Goal: Task Accomplishment & Management: Manage account settings

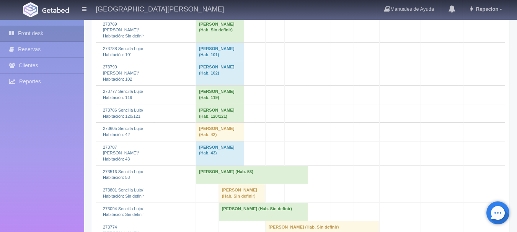
scroll to position [650, 0]
click at [230, 201] on td "Alan Gaona (Hab. Sin definir)" at bounding box center [262, 210] width 89 height 18
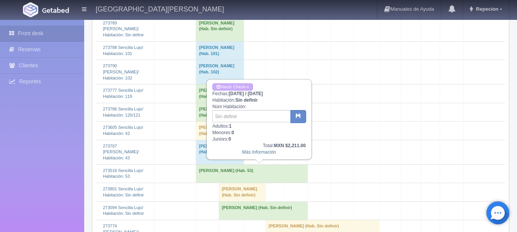
click at [230, 201] on td "Alan Gaona (Hab. Sin definir)" at bounding box center [262, 210] width 89 height 18
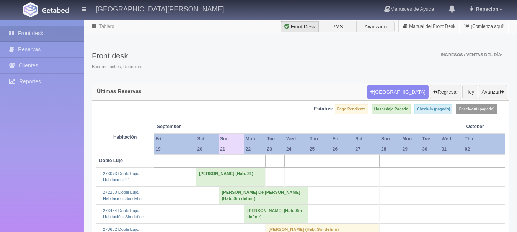
scroll to position [650, 0]
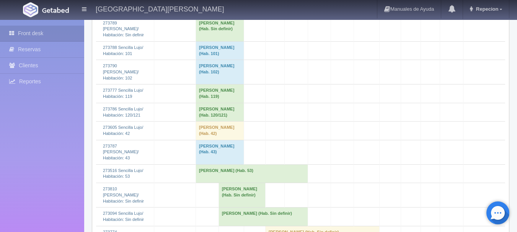
click at [223, 183] on td "Claudia Georgina Viazcan (Hab. Sin definir)" at bounding box center [241, 195] width 47 height 24
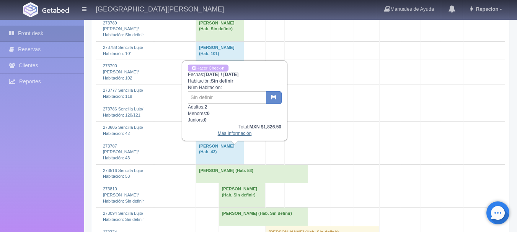
click at [233, 136] on link "Más Información" at bounding box center [235, 133] width 34 height 5
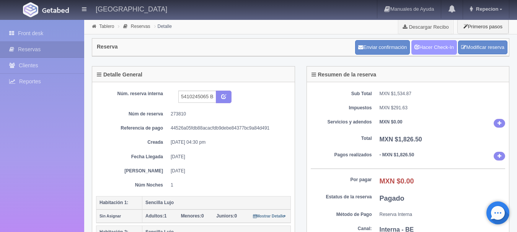
click at [440, 50] on link "Hacer Check-In" at bounding box center [433, 47] width 45 height 15
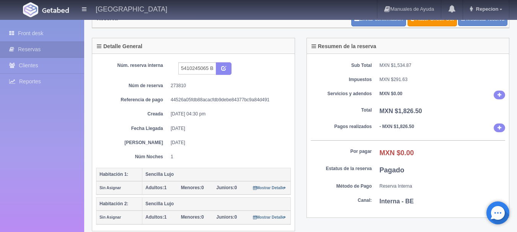
scroll to position [115, 0]
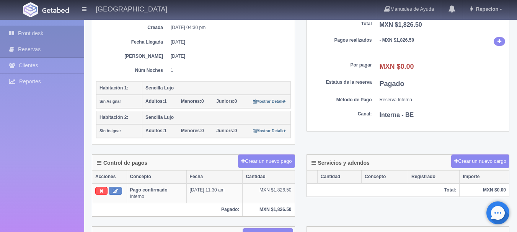
click at [31, 36] on link "Front desk" at bounding box center [42, 34] width 84 height 16
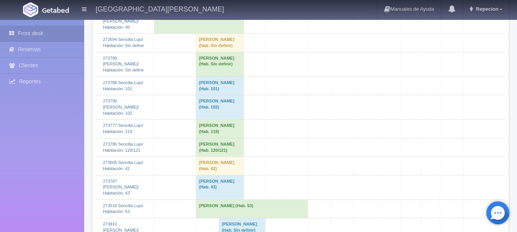
scroll to position [688, 0]
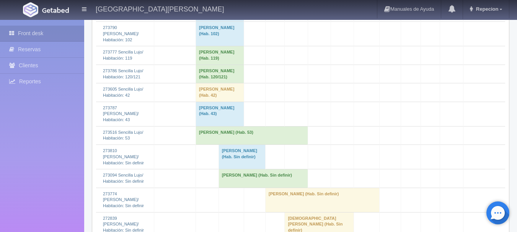
click at [234, 145] on td "[PERSON_NAME] (Hab. Sin definir)" at bounding box center [241, 157] width 47 height 24
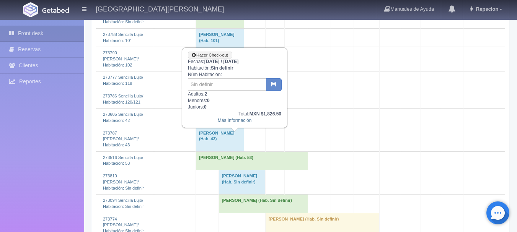
scroll to position [650, 0]
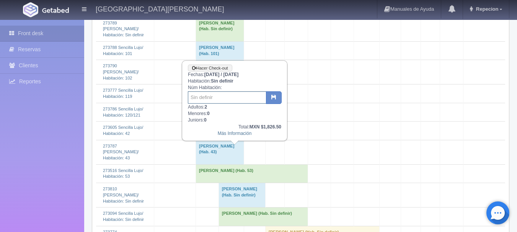
click at [220, 98] on input "text" at bounding box center [227, 97] width 78 height 12
type input "42/43"
click at [278, 97] on button "button" at bounding box center [274, 97] width 16 height 13
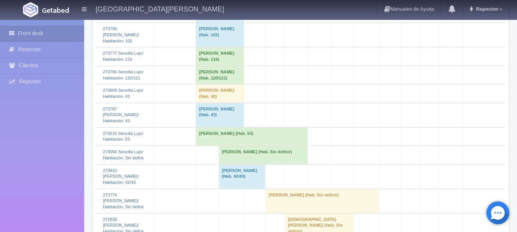
scroll to position [688, 0]
click at [226, 163] on td "Claudia Georgina Viazcan (Hab. 42/43)" at bounding box center [241, 175] width 47 height 24
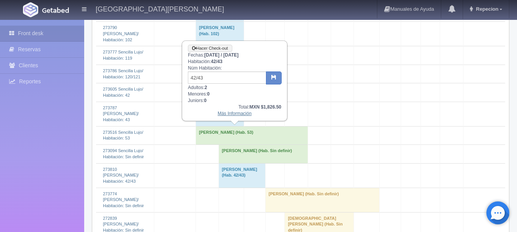
click at [232, 116] on link "Más Información" at bounding box center [235, 113] width 34 height 5
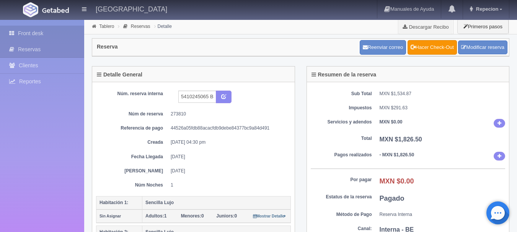
click at [29, 31] on link "Front desk" at bounding box center [42, 34] width 84 height 16
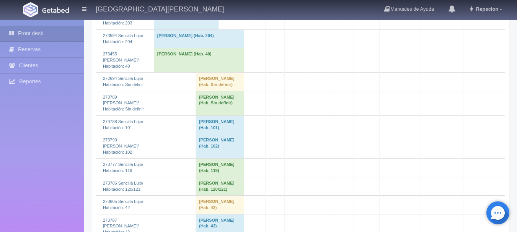
scroll to position [650, 0]
